Goal: Task Accomplishment & Management: Use online tool/utility

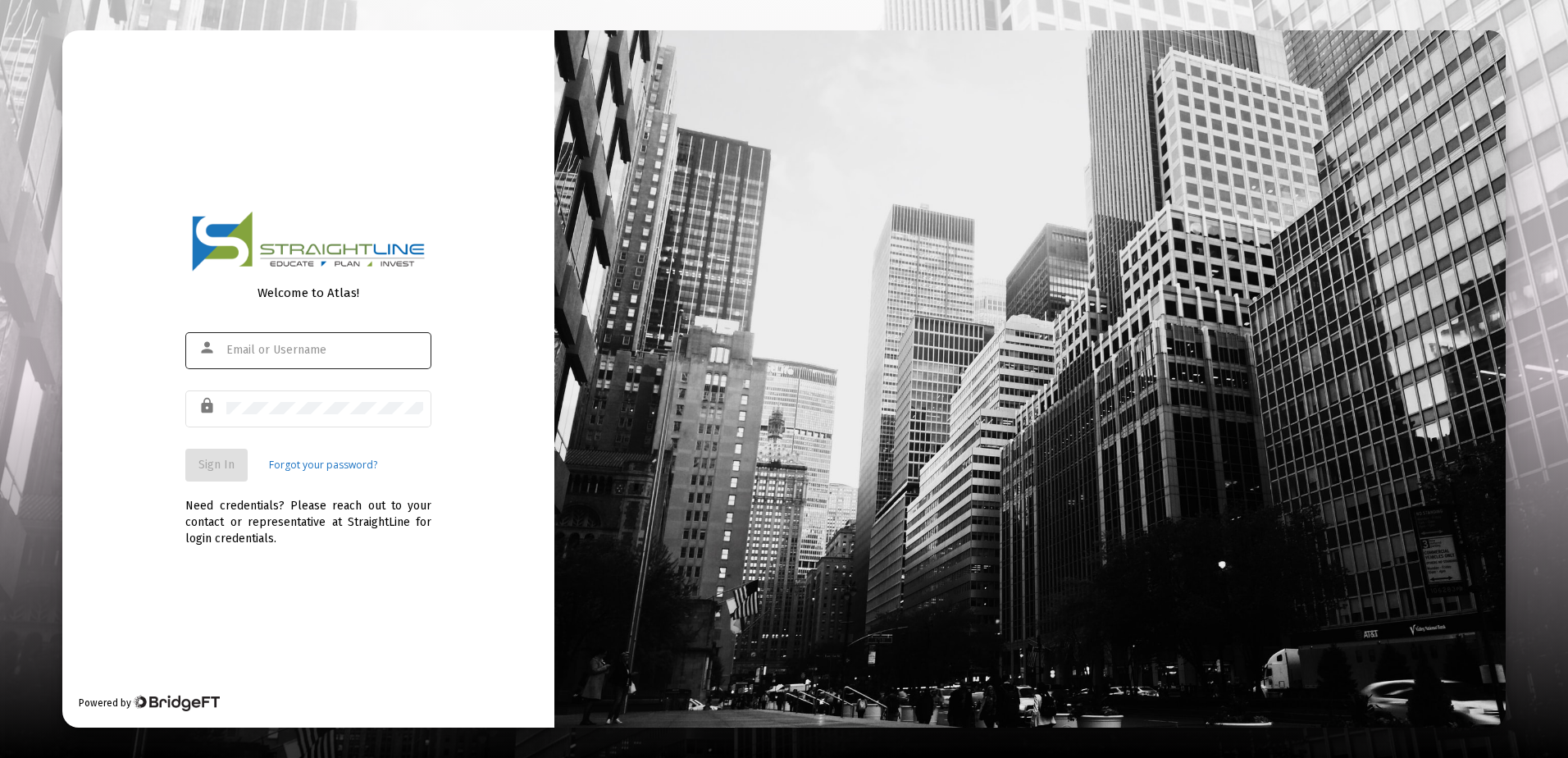
click at [323, 337] on div at bounding box center [324, 350] width 197 height 40
click at [323, 343] on input "text" at bounding box center [324, 350] width 197 height 13
type input "rrickey@straightline.com"
click at [298, 399] on div at bounding box center [324, 408] width 197 height 40
click at [219, 474] on button "Sign In" at bounding box center [217, 465] width 62 height 33
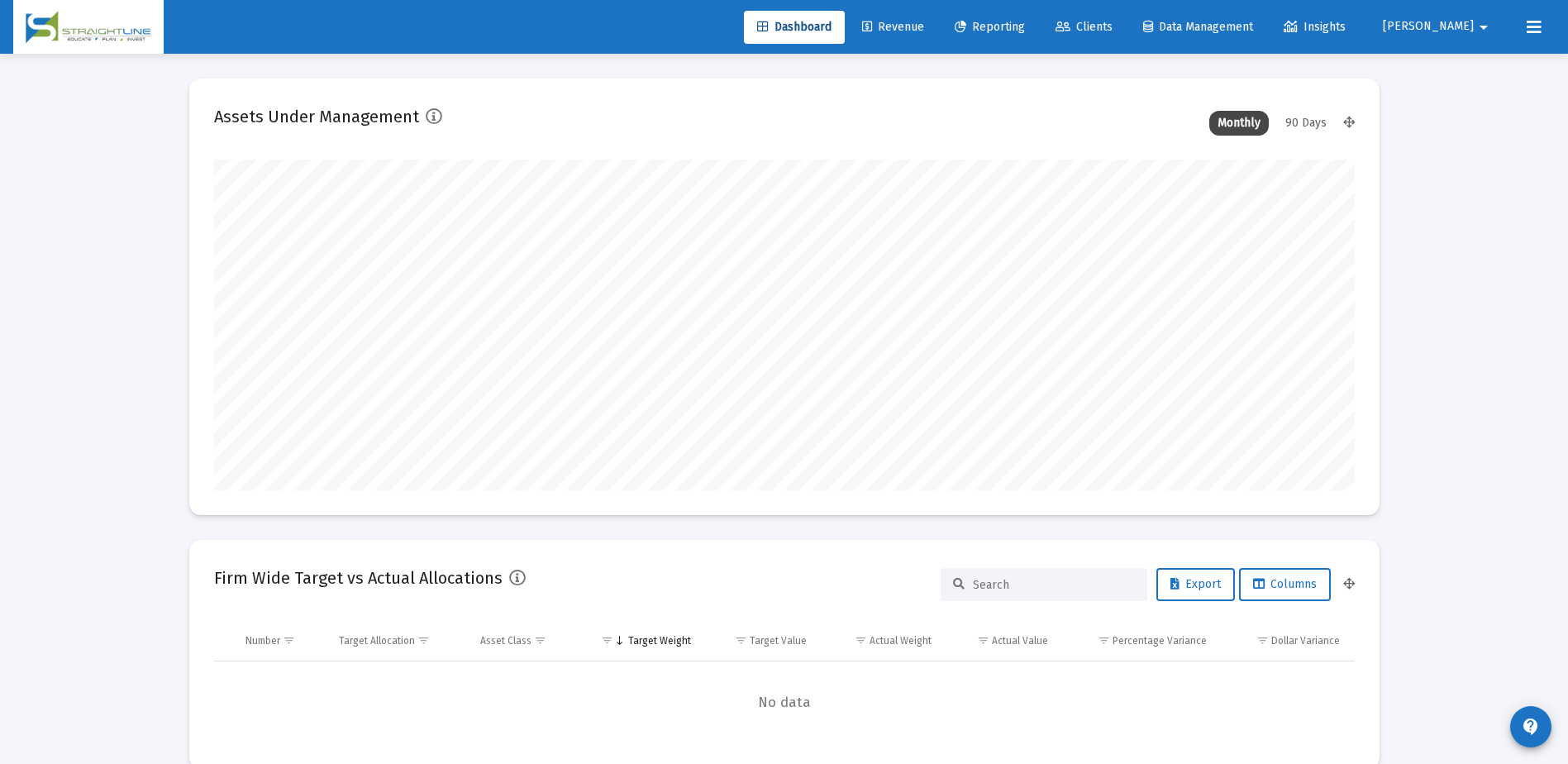
scroll to position [330, 614]
type input "2025-10-07"
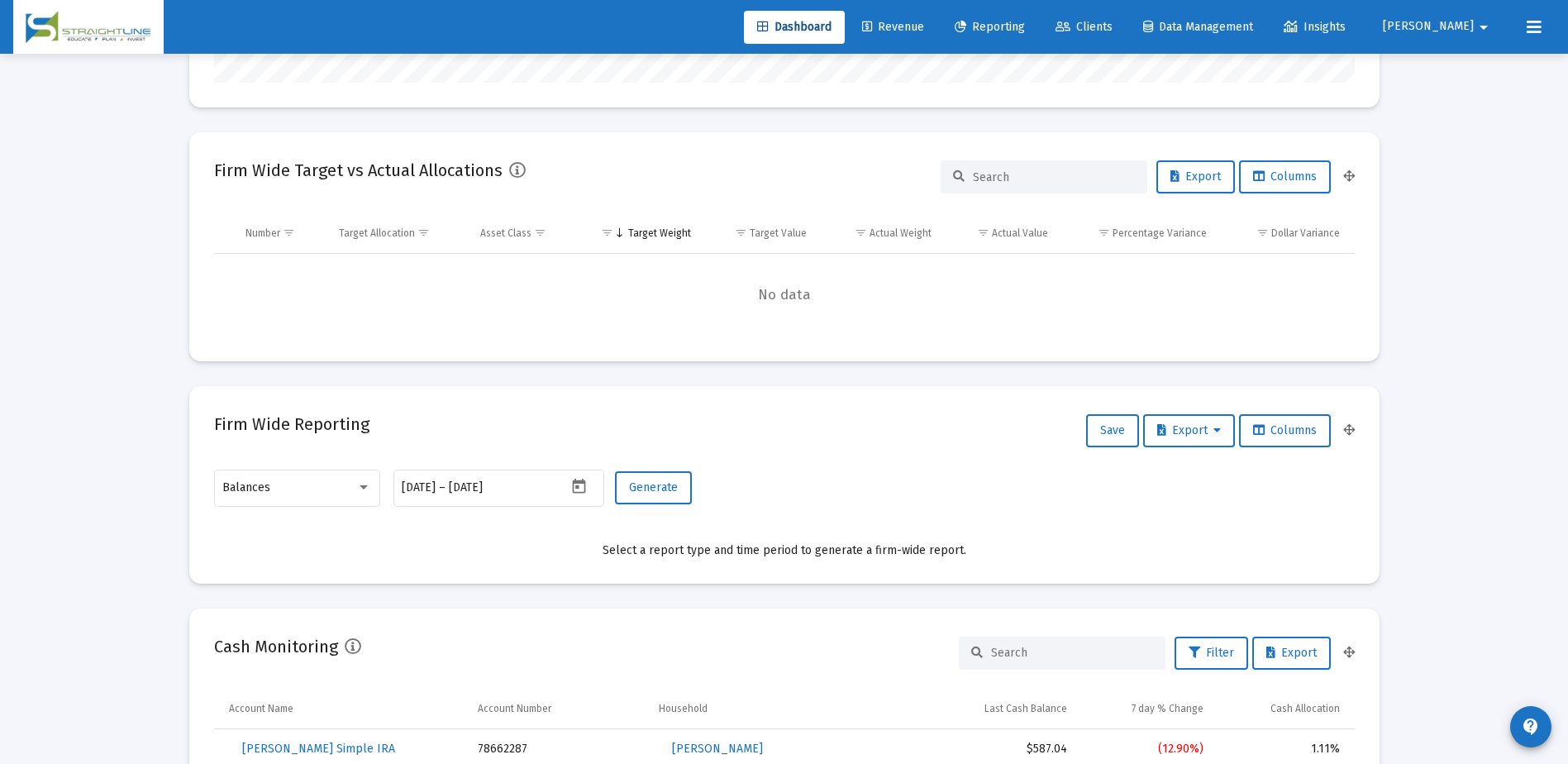
scroll to position [413, 0]
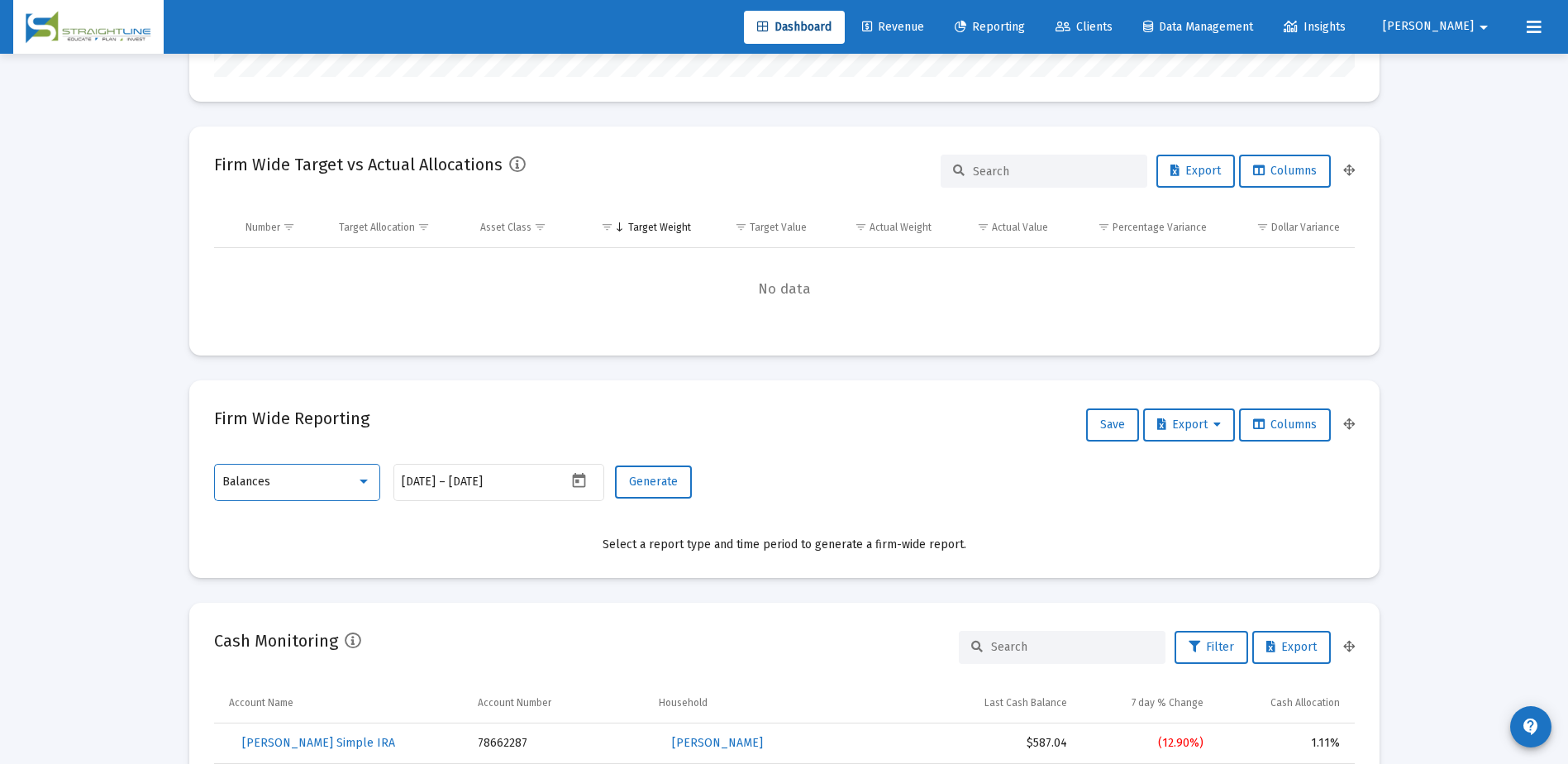
click at [362, 481] on div at bounding box center [363, 481] width 8 height 4
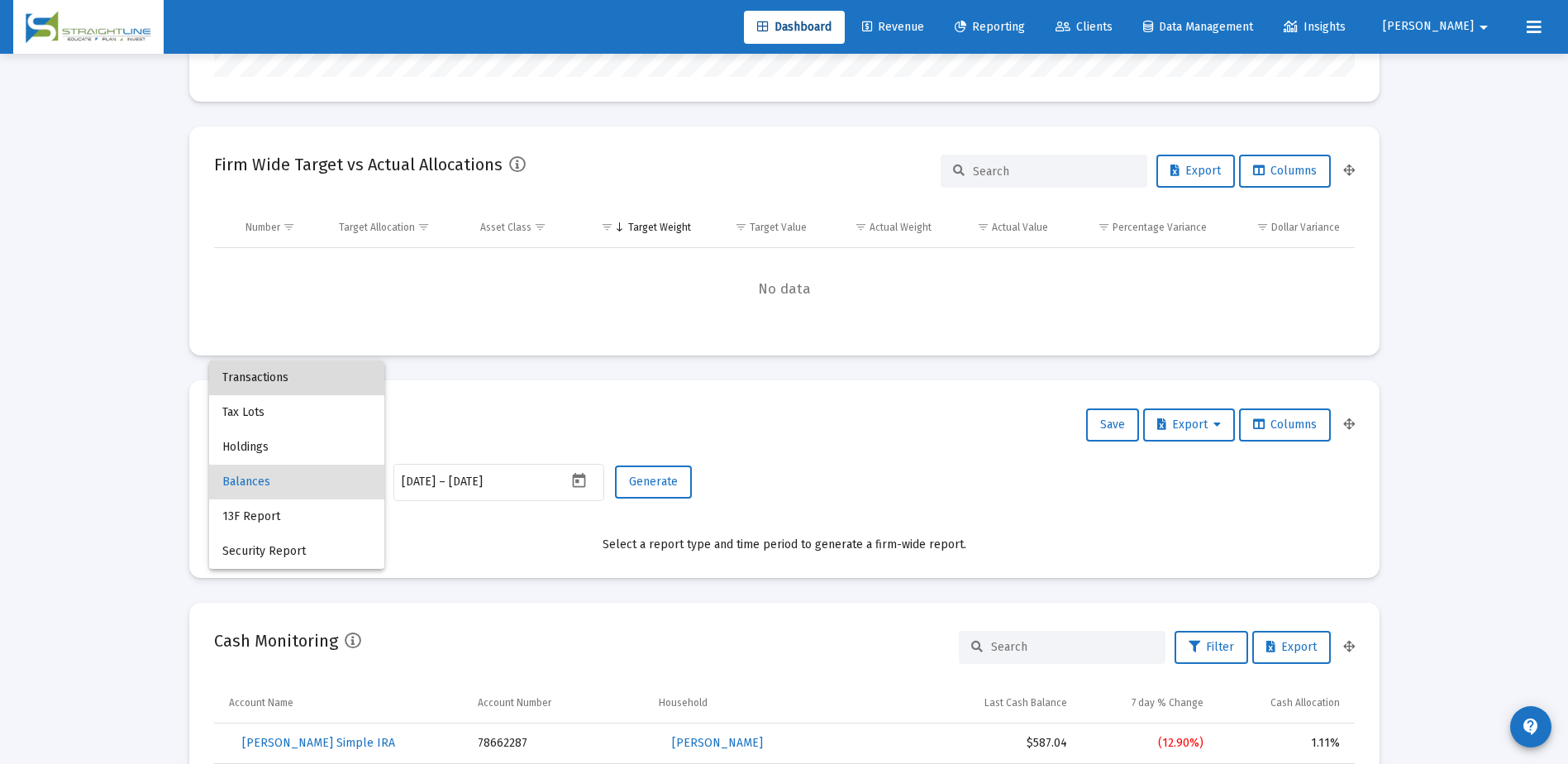
click at [271, 379] on span "Transactions" at bounding box center [296, 378] width 149 height 35
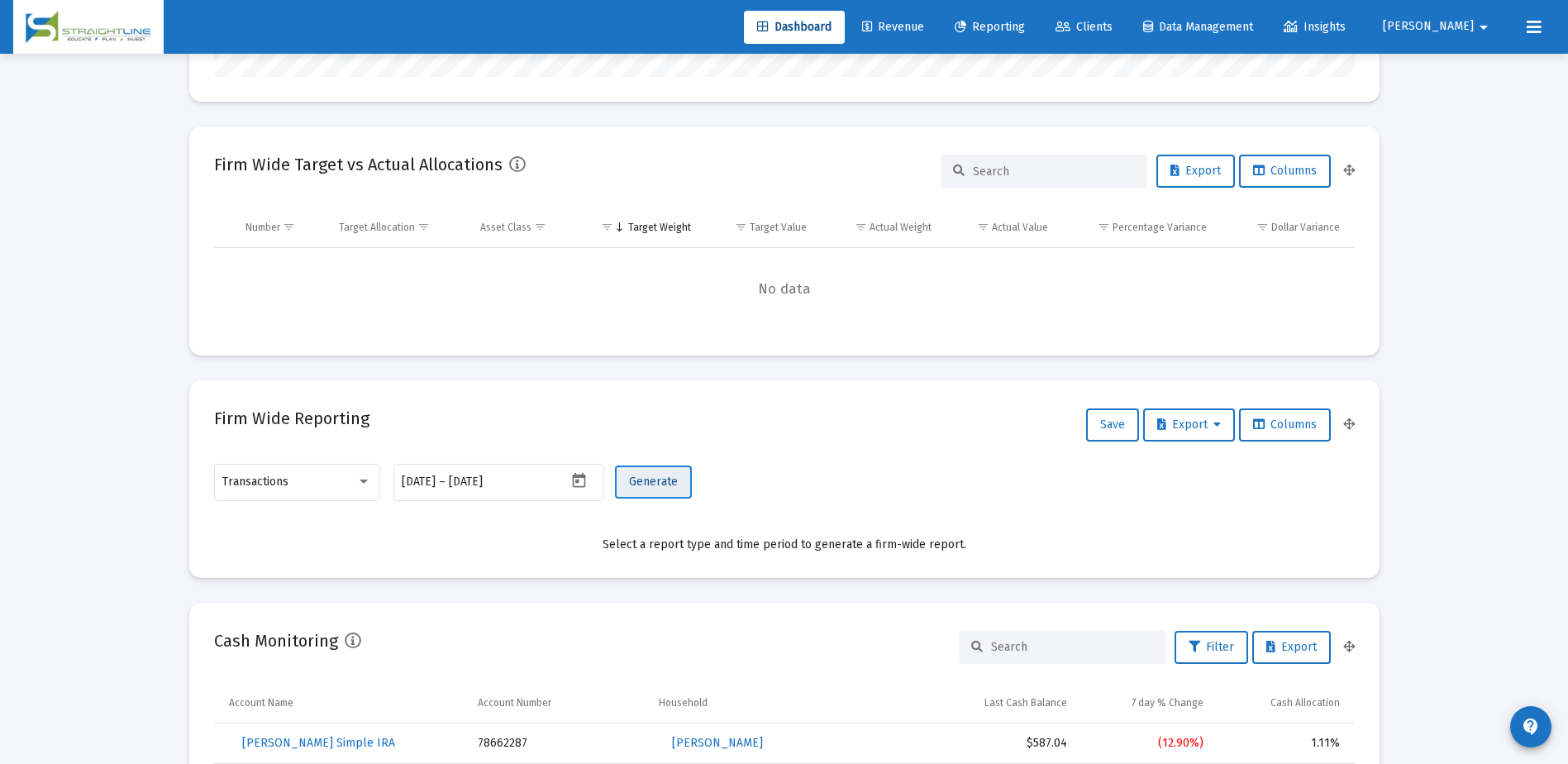
click at [676, 484] on span "Generate" at bounding box center [654, 482] width 49 height 14
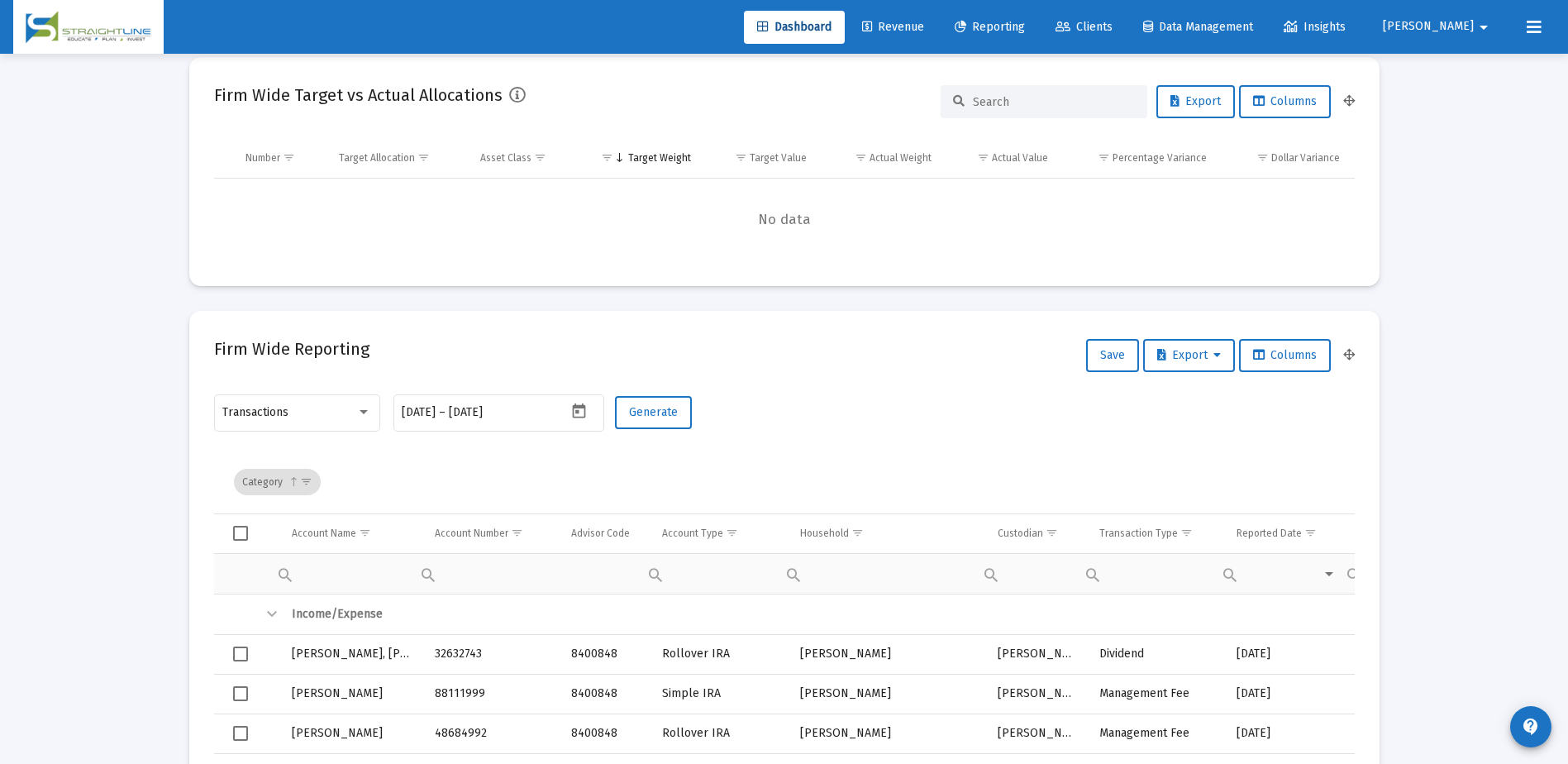
scroll to position [744, 0]
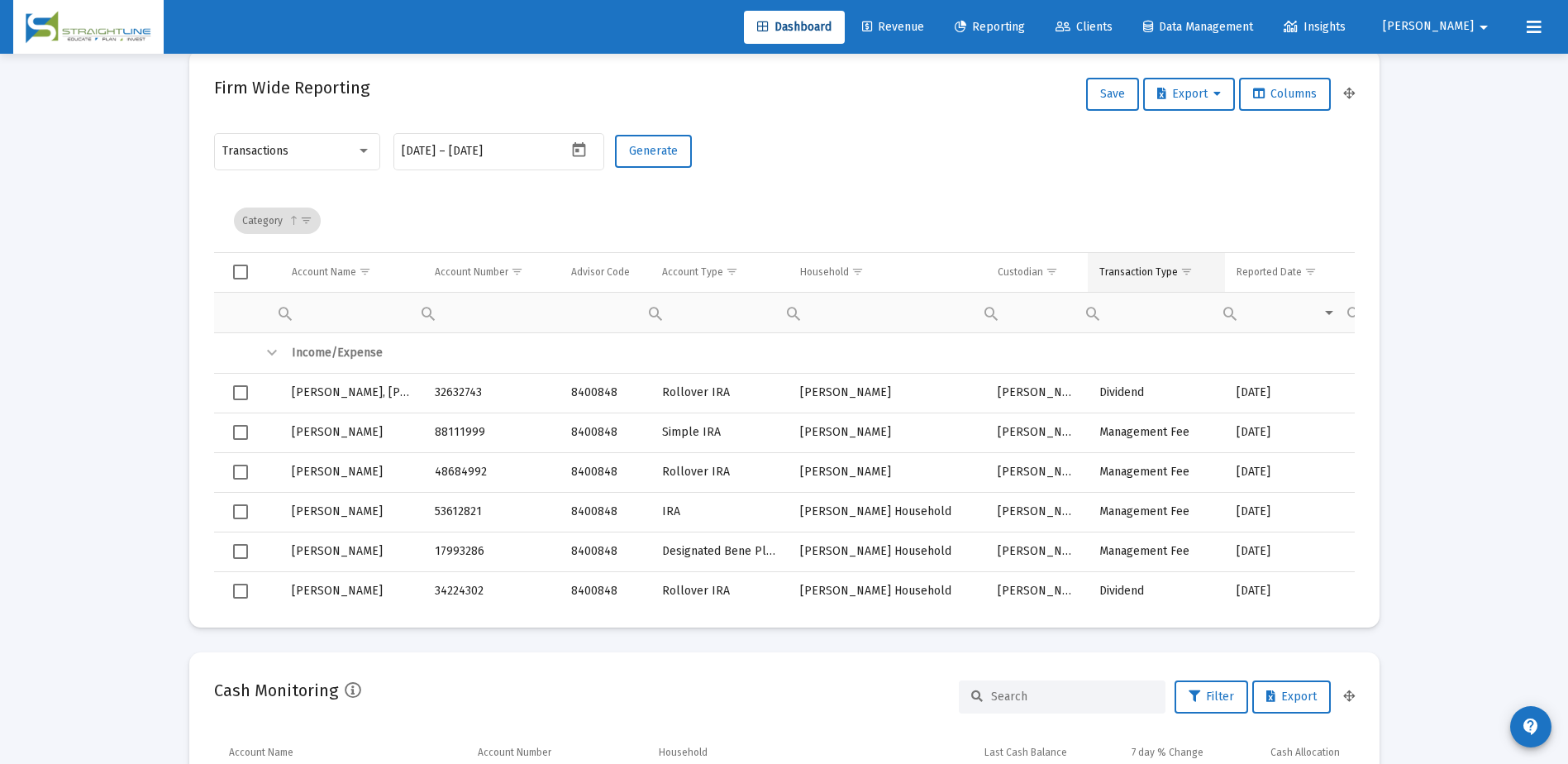
click at [1180, 274] on span "Show filter options for column 'Transaction Type'" at bounding box center [1186, 272] width 12 height 12
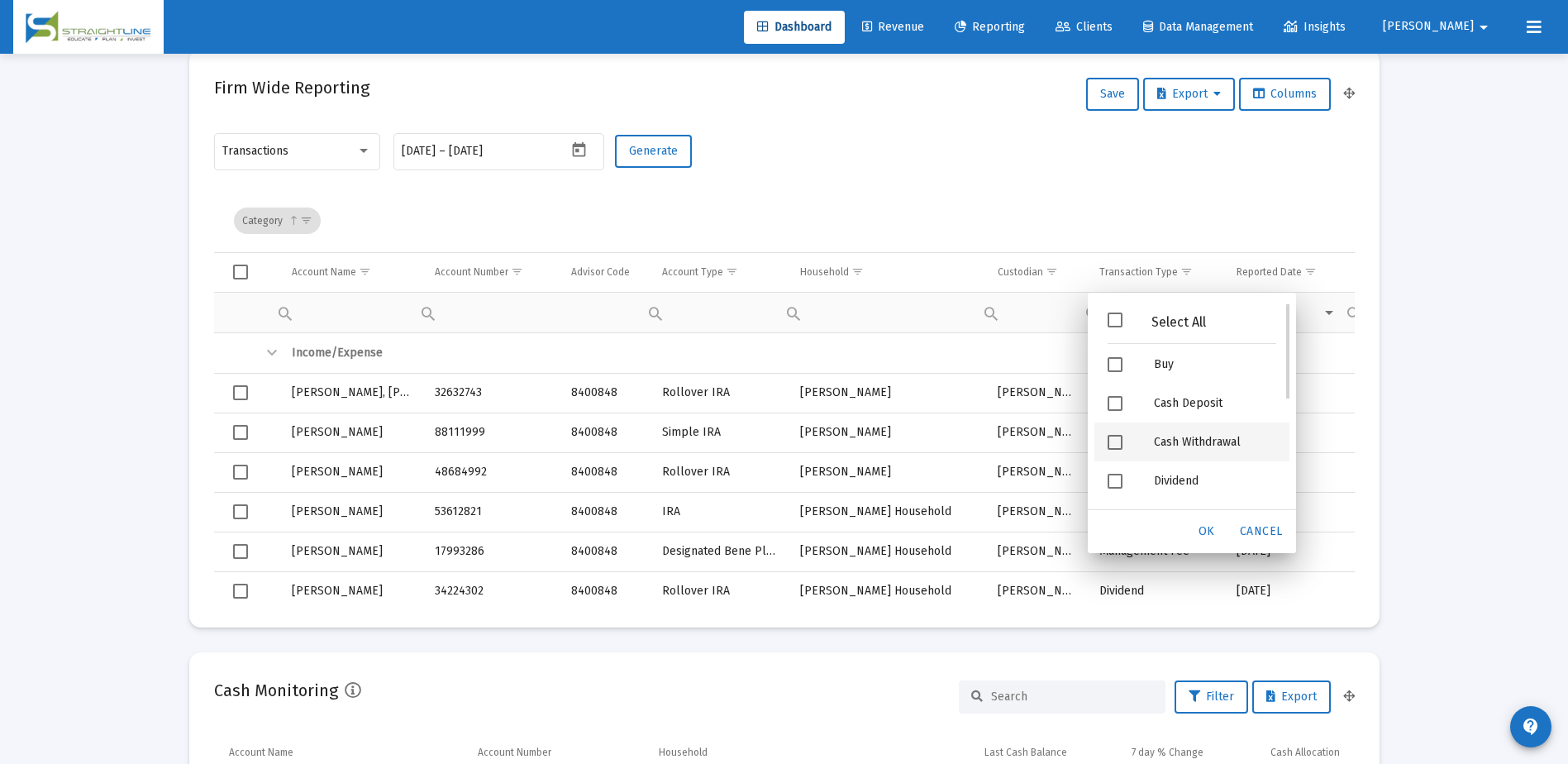
scroll to position [231, 0]
click at [1112, 445] on span "Filter options" at bounding box center [1114, 444] width 15 height 15
click at [1201, 537] on span "OK" at bounding box center [1206, 531] width 17 height 14
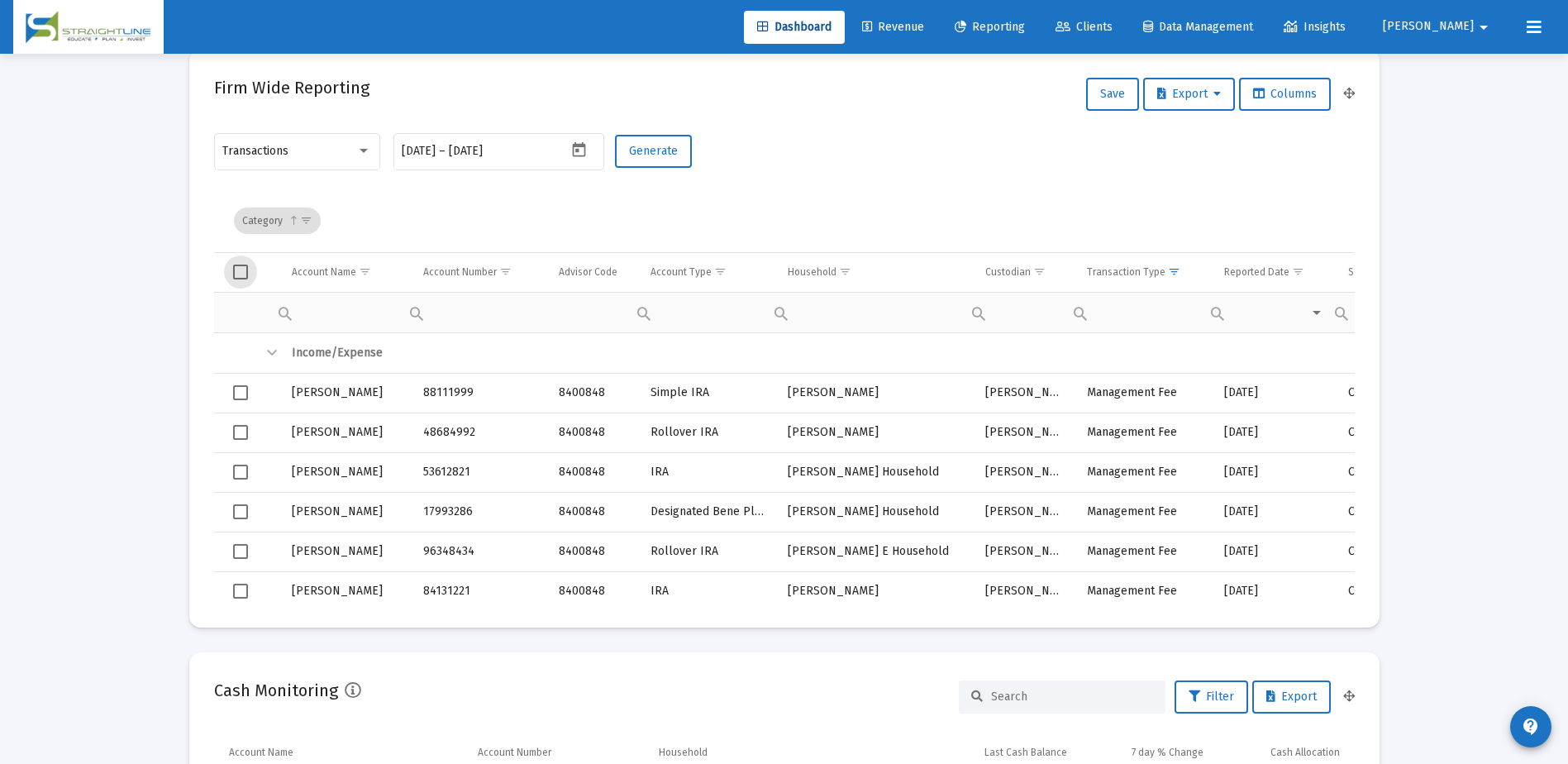
click at [244, 275] on span "Select all" at bounding box center [240, 272] width 15 height 15
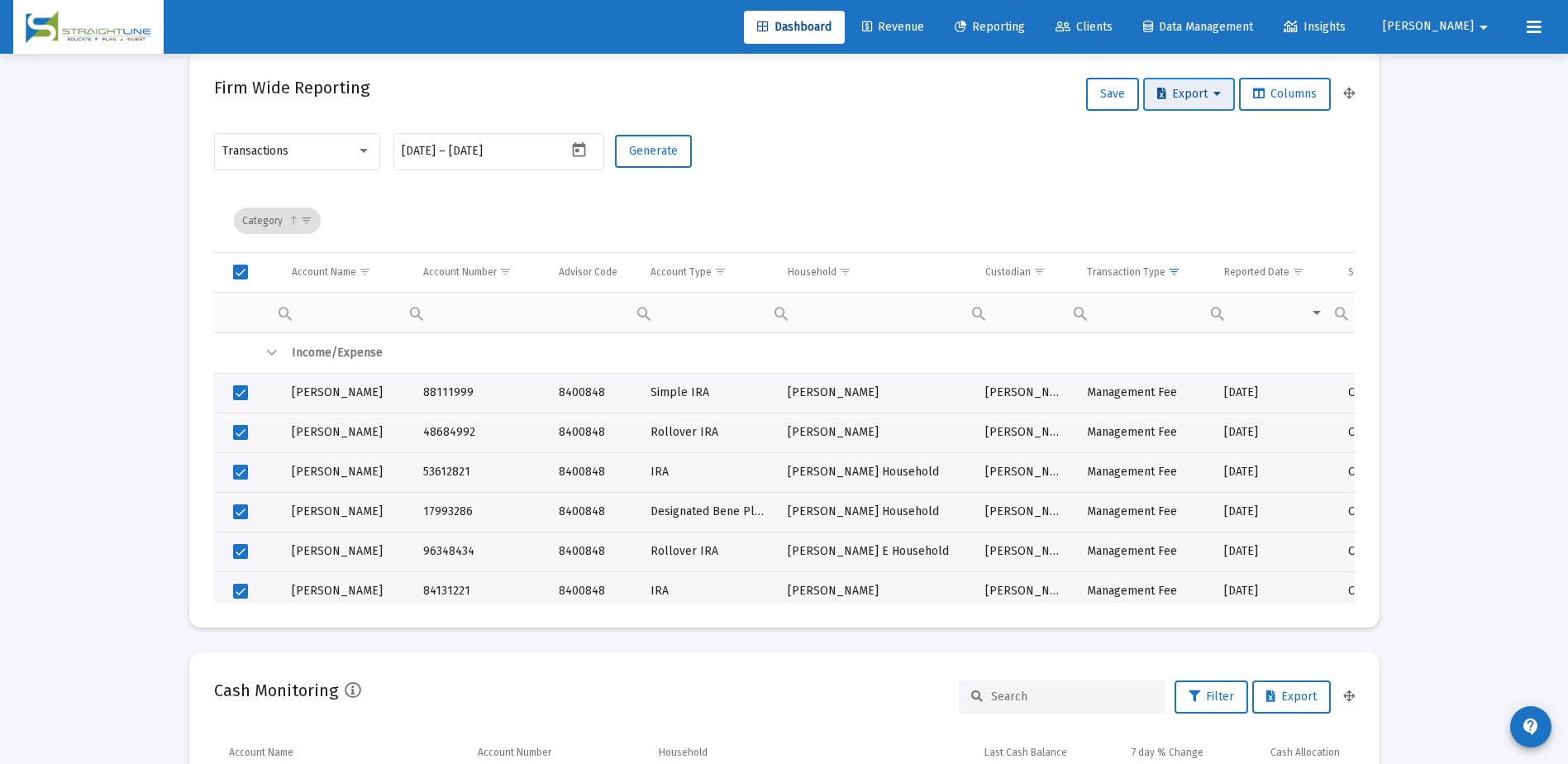
click at [1198, 99] on span "Export" at bounding box center [1189, 94] width 64 height 14
click at [1202, 141] on button "Export All Rows" at bounding box center [1192, 136] width 113 height 39
